Goal: Find specific page/section: Find specific page/section

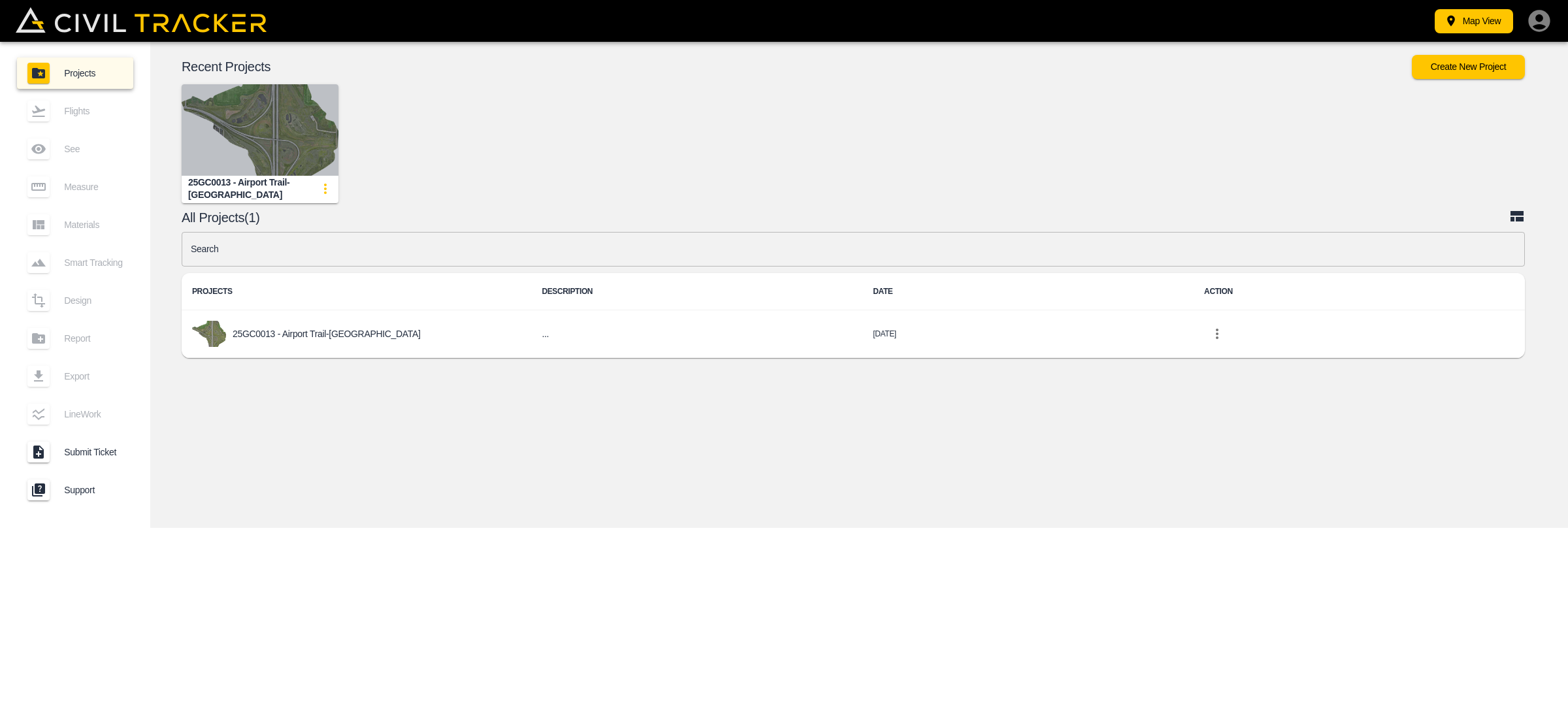
click at [271, 132] on img "button" at bounding box center [260, 130] width 157 height 91
